Goal: Task Accomplishment & Management: Manage account settings

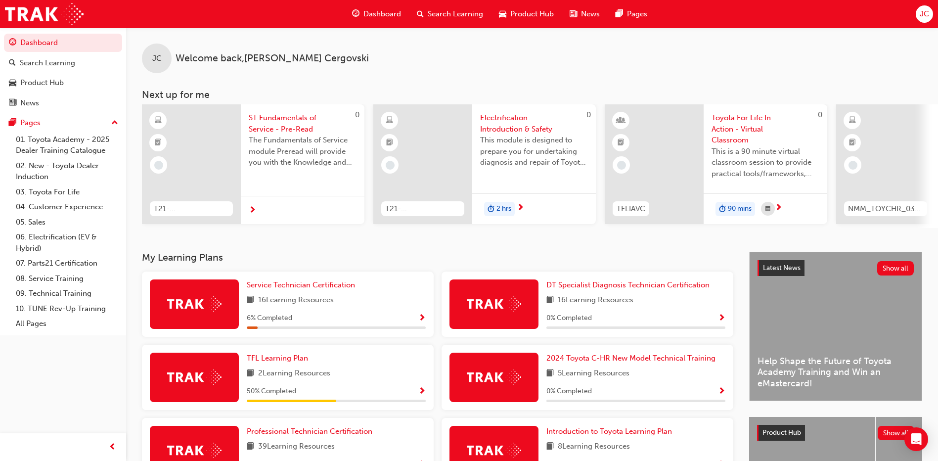
click at [924, 14] on span "JC" at bounding box center [924, 13] width 9 height 11
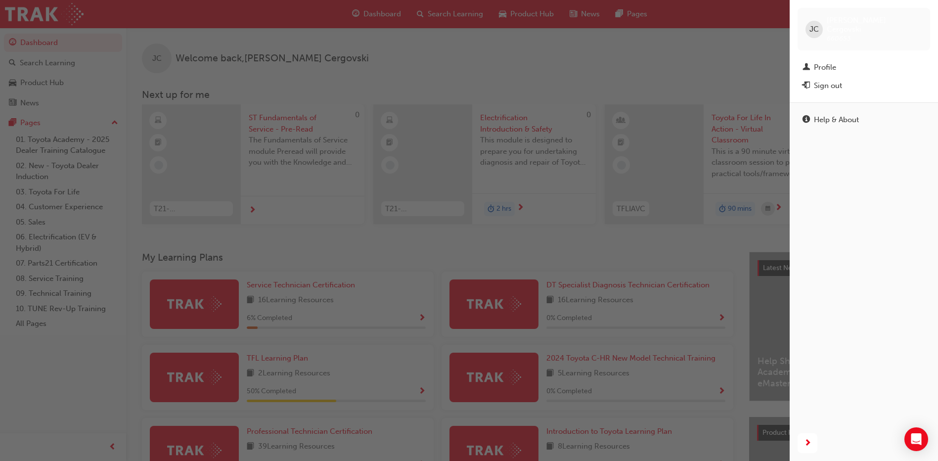
click at [818, 25] on span "JC" at bounding box center [813, 29] width 9 height 11
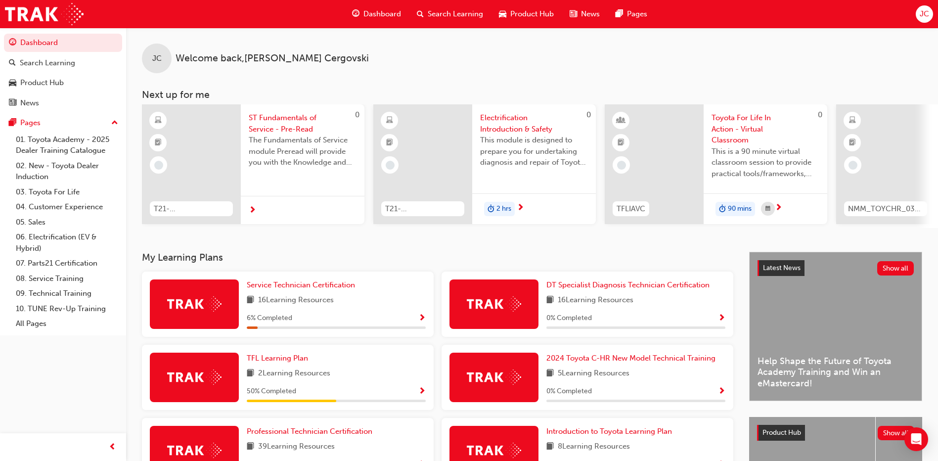
click at [921, 14] on span "JC" at bounding box center [924, 13] width 9 height 11
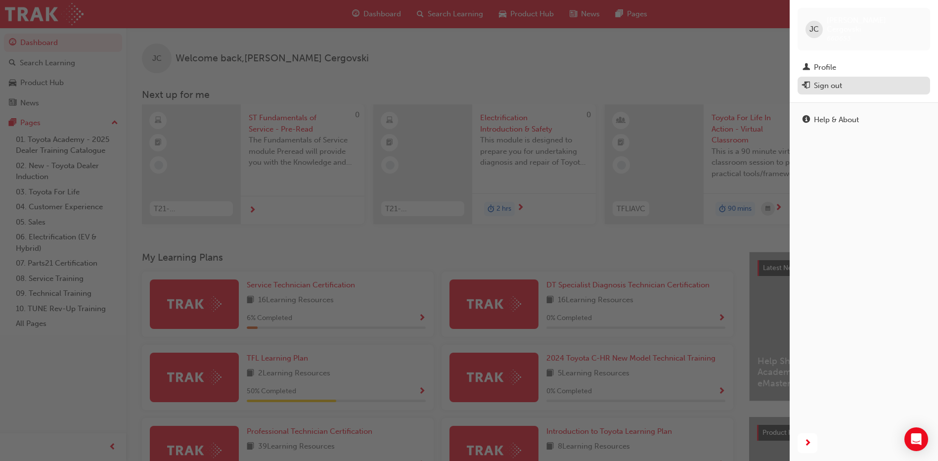
click at [851, 80] on div "Sign out" at bounding box center [863, 86] width 123 height 12
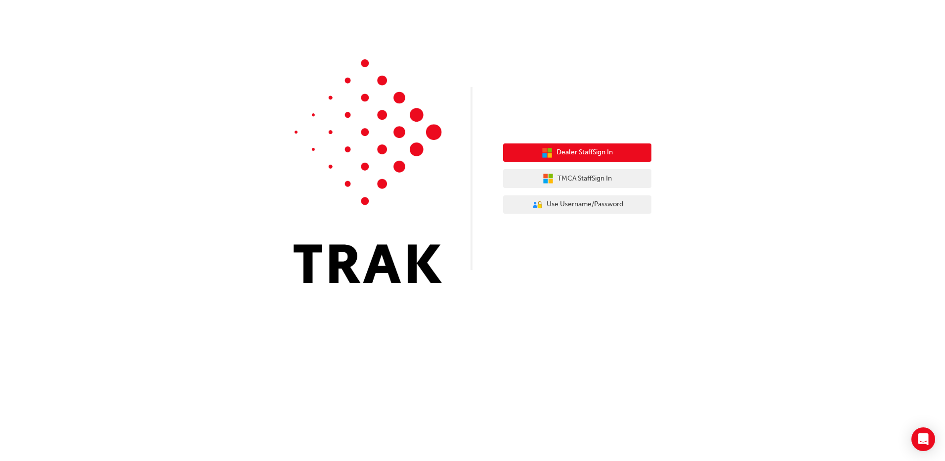
click at [561, 147] on span "Dealer Staff Sign In" at bounding box center [585, 152] width 56 height 11
